Goal: Check status: Check status

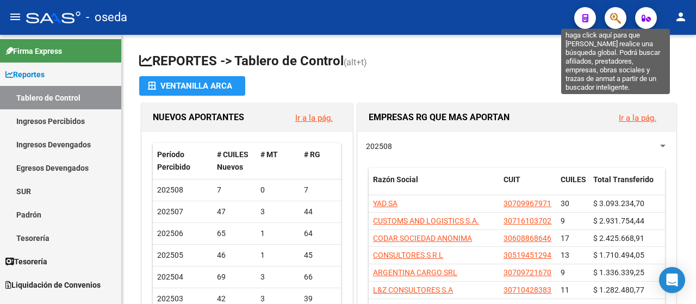
click at [614, 18] on icon "button" at bounding box center [615, 18] width 11 height 13
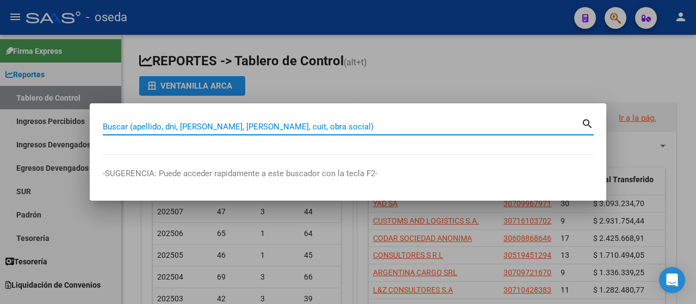
paste input "27082013|"
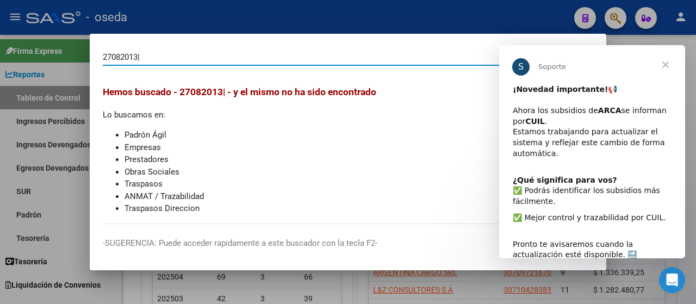
click at [153, 58] on input "27082013|" at bounding box center [342, 57] width 479 height 10
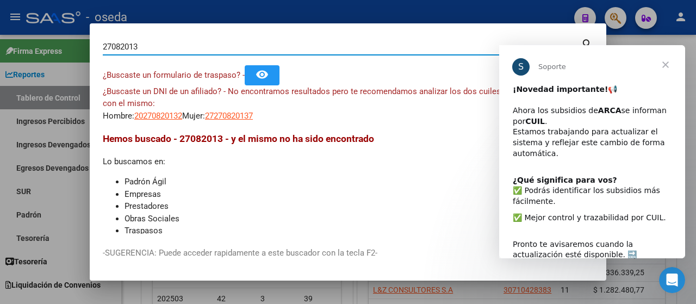
click at [667, 61] on span "Cerrar" at bounding box center [665, 64] width 39 height 39
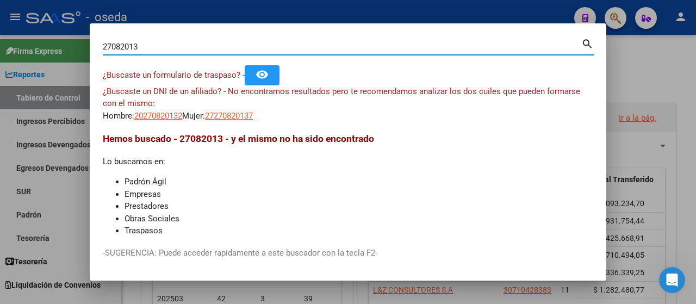
click at [86, 49] on div "27082013 Buscar (apellido, dni, cuil, nro traspaso, cuit, obra social) search ¿…" at bounding box center [348, 152] width 696 height 304
paste input "053442282"
type input "20534422823"
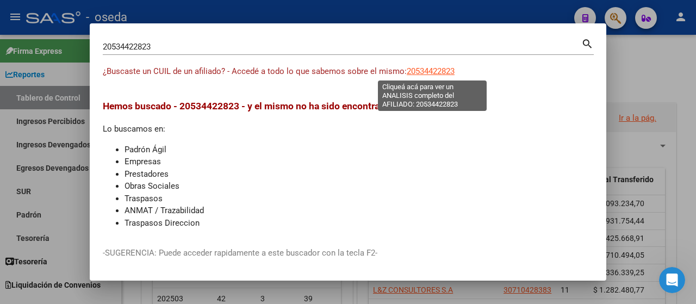
click at [433, 70] on span "20534422823" at bounding box center [431, 71] width 48 height 10
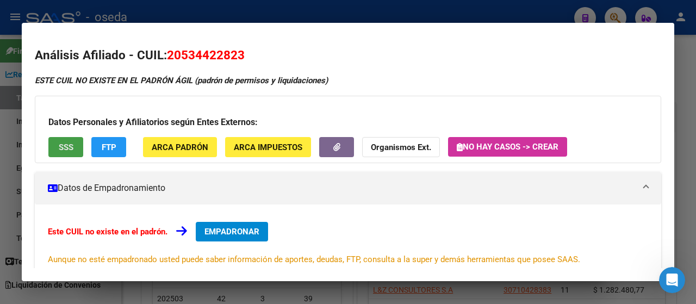
click at [60, 143] on span "SSS" at bounding box center [66, 147] width 15 height 10
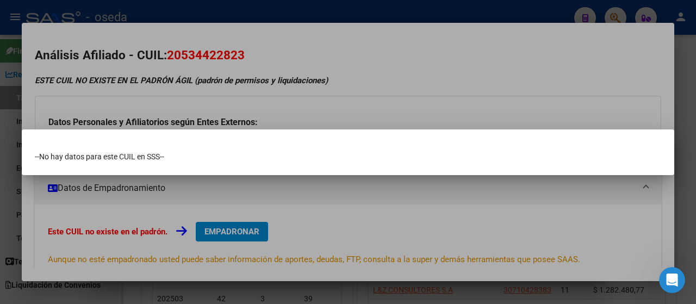
click at [334, 206] on div at bounding box center [348, 152] width 696 height 304
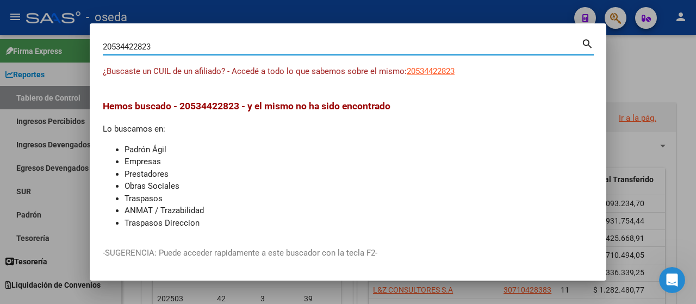
drag, startPoint x: 163, startPoint y: 46, endPoint x: 82, endPoint y: 46, distance: 81.6
click at [82, 46] on div "20534422823 Buscar (apellido, dni, cuil, nro traspaso, cuit, obra social) searc…" at bounding box center [348, 152] width 696 height 304
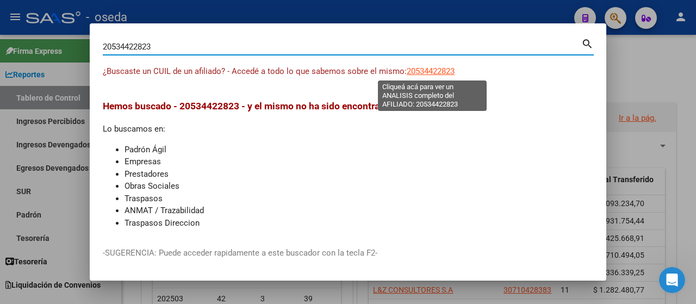
click at [436, 71] on span "20534422823" at bounding box center [431, 71] width 48 height 10
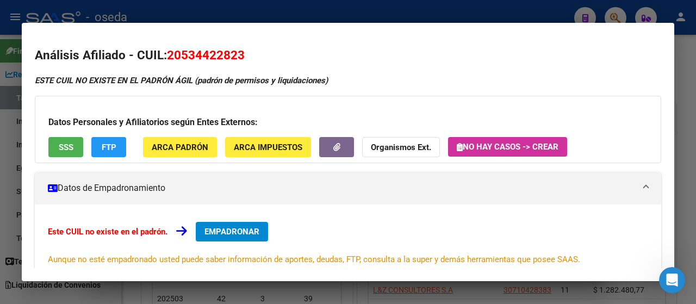
click at [69, 148] on span "SSS" at bounding box center [66, 147] width 15 height 10
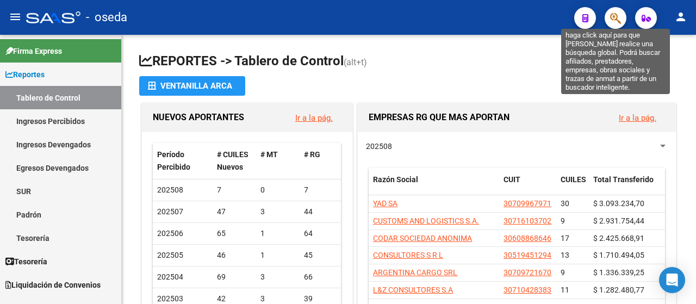
click at [619, 15] on icon "button" at bounding box center [615, 18] width 11 height 13
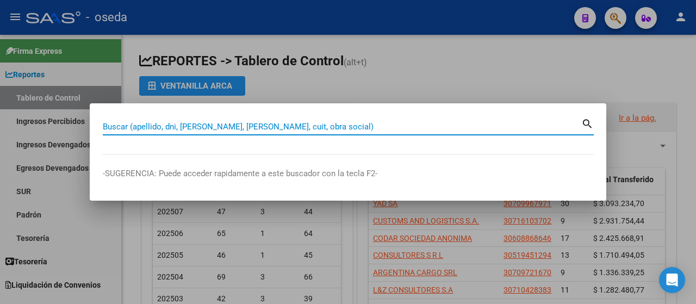
paste input "29082022|"
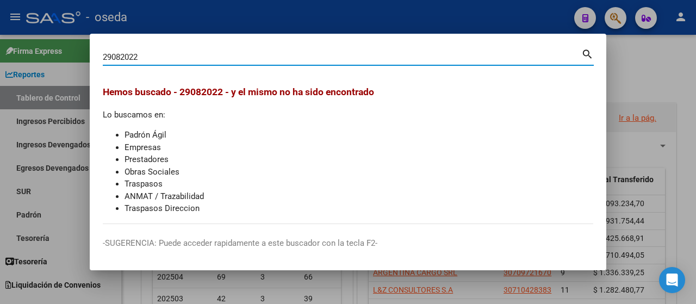
type input "29082022"
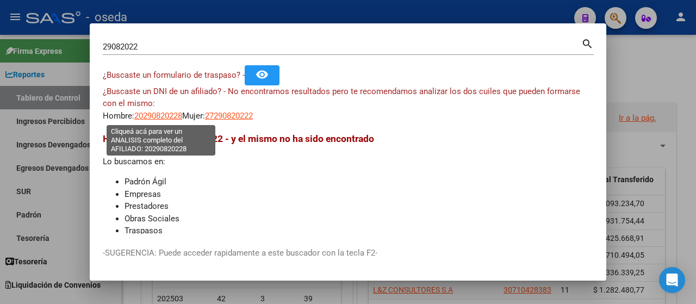
click at [174, 115] on span "20290820228" at bounding box center [158, 116] width 48 height 10
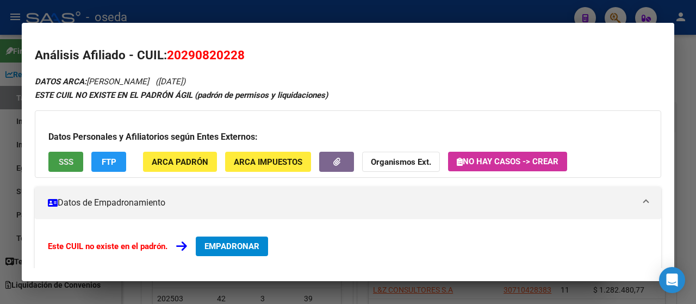
click at [69, 163] on span "SSS" at bounding box center [66, 162] width 15 height 10
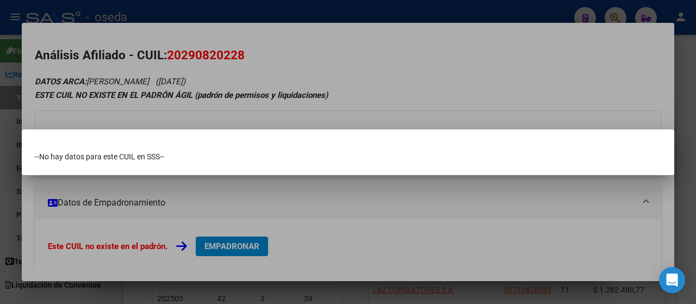
click at [448, 91] on div at bounding box center [348, 152] width 696 height 304
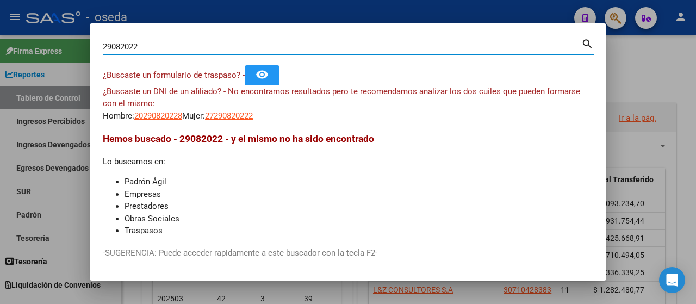
drag, startPoint x: 142, startPoint y: 48, endPoint x: 83, endPoint y: 53, distance: 59.5
click at [83, 53] on div "29082022 Buscar (apellido, dni, cuil, nro traspaso, cuit, obra social) search ¿…" at bounding box center [348, 152] width 696 height 304
